Goal: Information Seeking & Learning: Learn about a topic

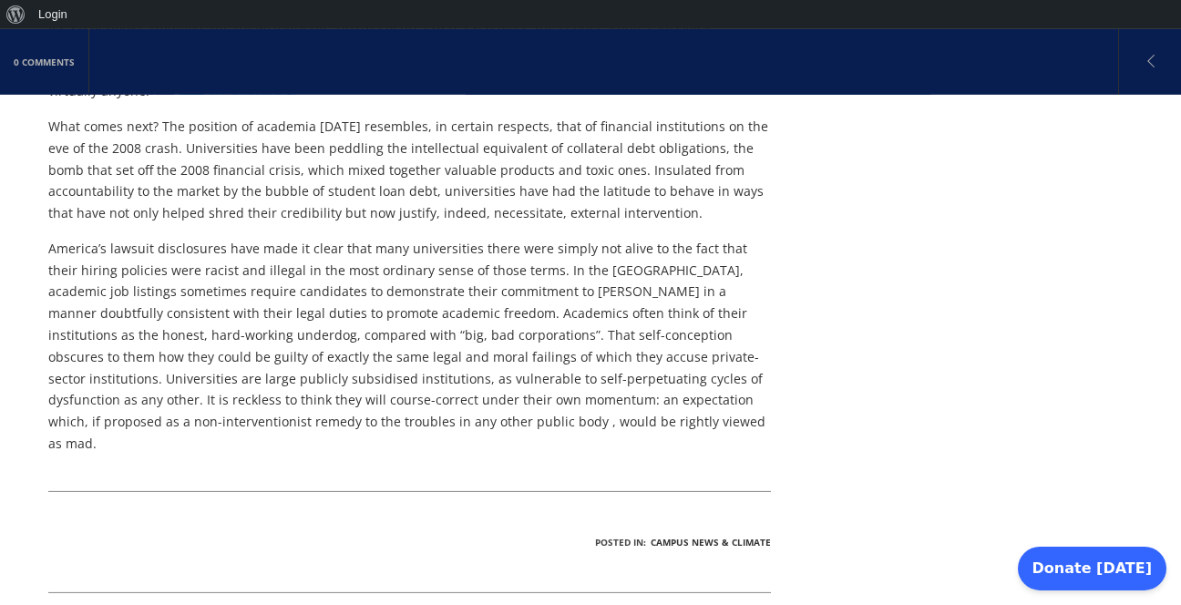
scroll to position [3941, 0]
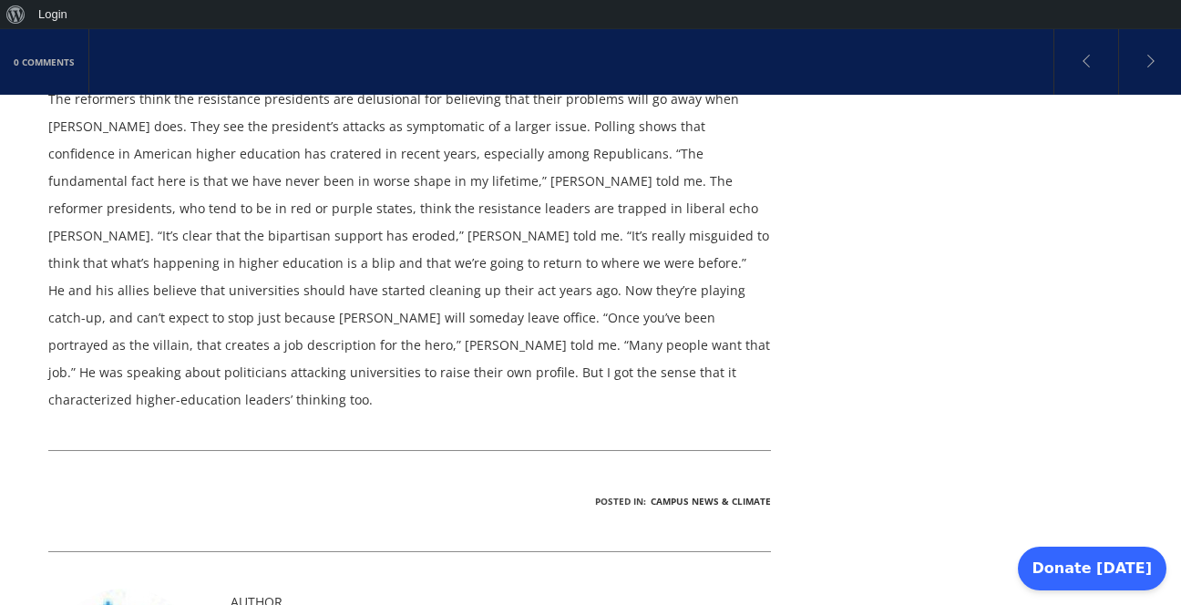
scroll to position [5004, 0]
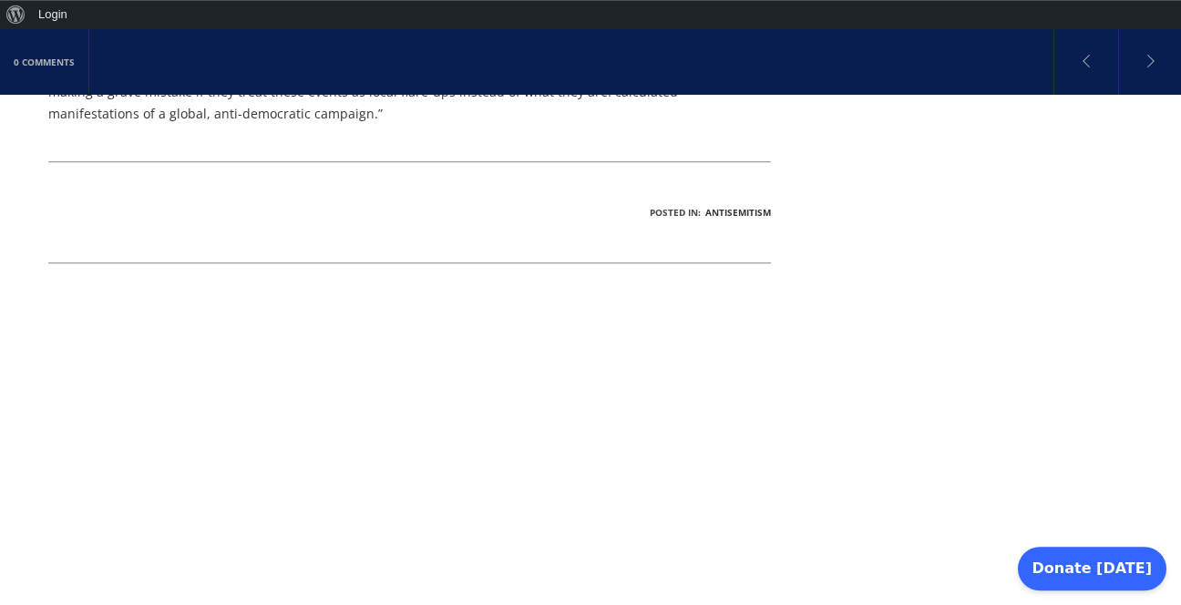
scroll to position [1372, 0]
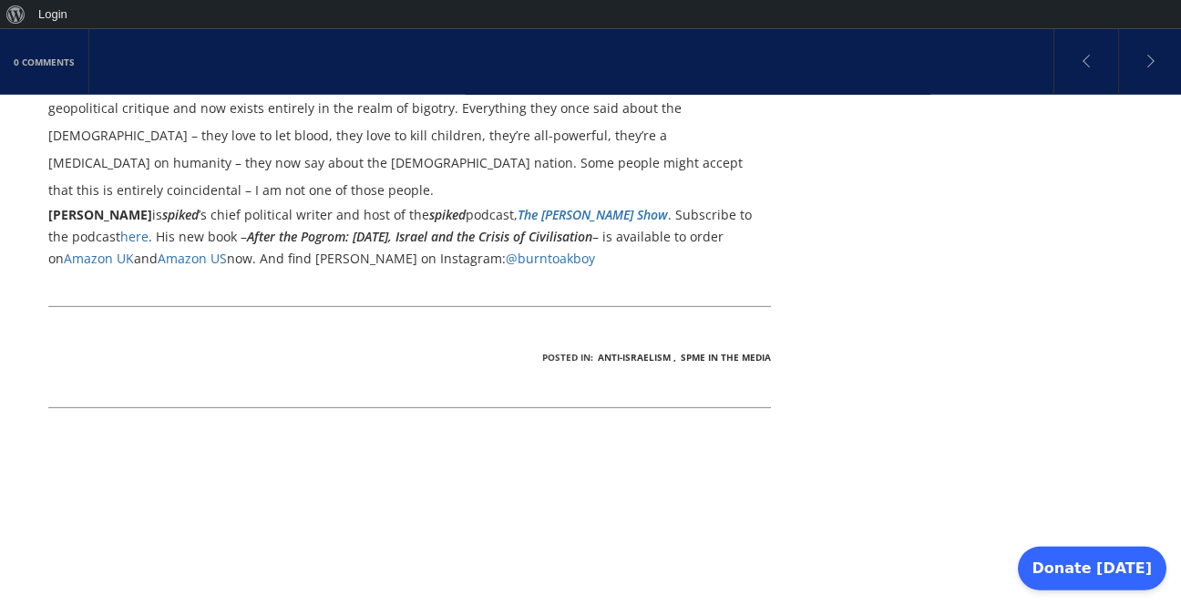
scroll to position [1948, 0]
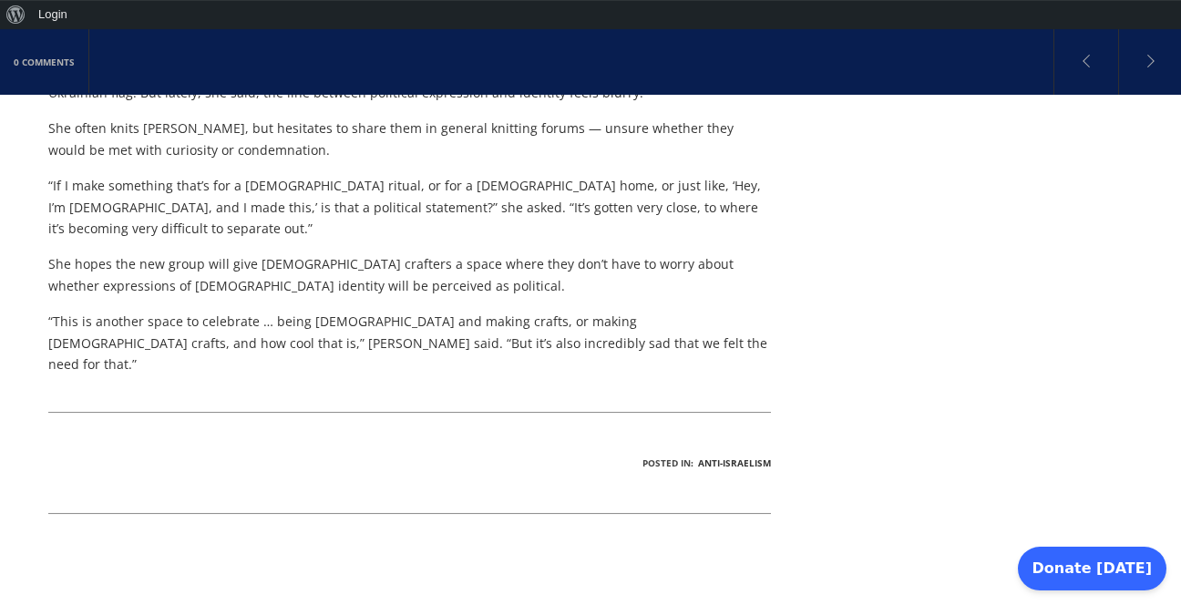
scroll to position [1727, 0]
